Goal: Task Accomplishment & Management: Use online tool/utility

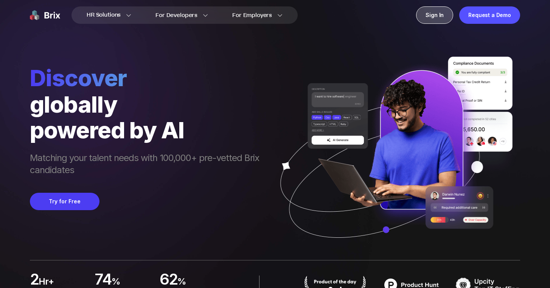
click at [433, 19] on div "Sign In" at bounding box center [434, 14] width 37 height 17
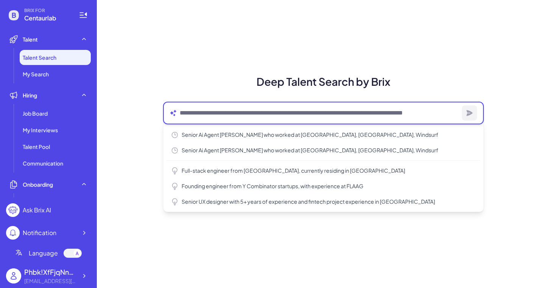
click at [196, 115] on textarea at bounding box center [319, 113] width 279 height 9
type textarea "*"
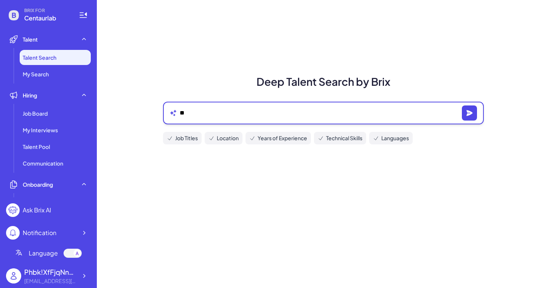
type textarea "*"
type textarea "**********"
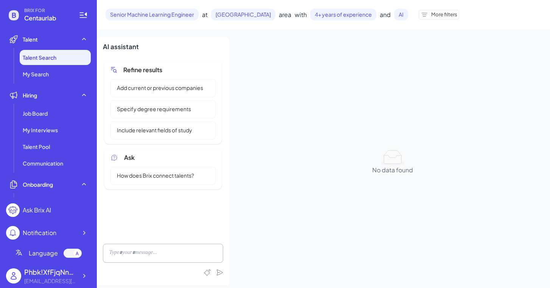
click at [419, 10] on div "More filters" at bounding box center [439, 15] width 40 height 10
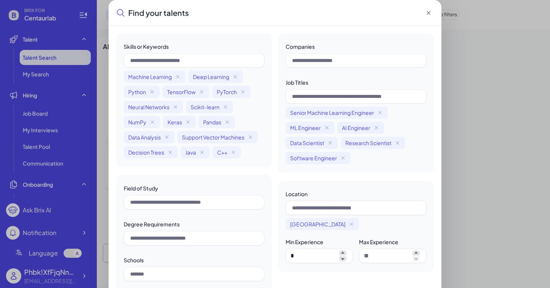
click at [429, 14] on icon at bounding box center [429, 13] width 8 height 8
